Goal: Transaction & Acquisition: Purchase product/service

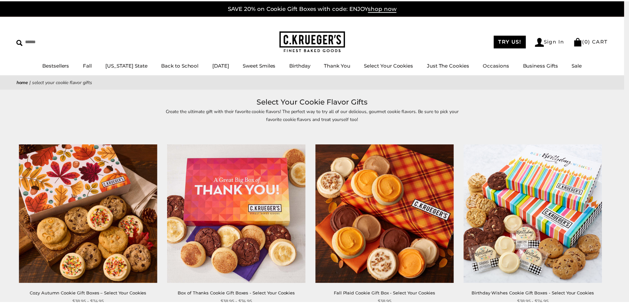
scroll to position [66, 0]
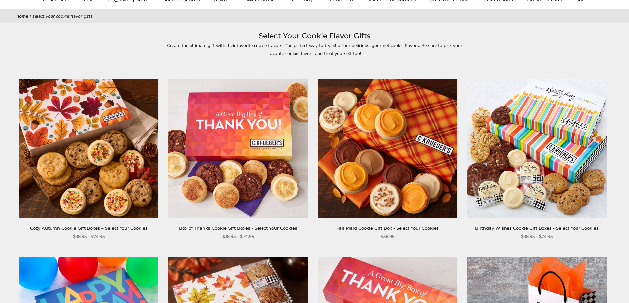
click at [211, 189] on img at bounding box center [237, 148] width 139 height 139
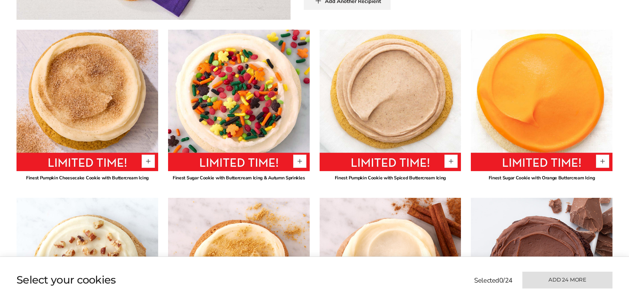
scroll to position [495, 0]
